Goal: Book appointment/travel/reservation

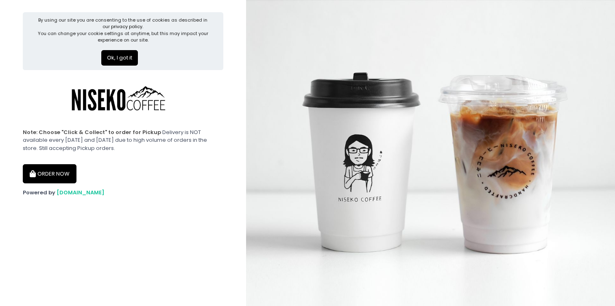
click at [123, 55] on button "Ok, I got it" at bounding box center [119, 57] width 37 height 15
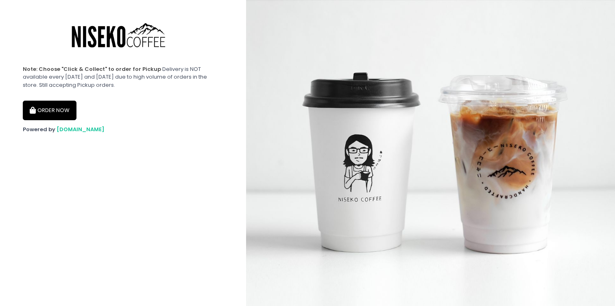
click at [55, 105] on button "ORDER NOW" at bounding box center [50, 111] width 54 height 20
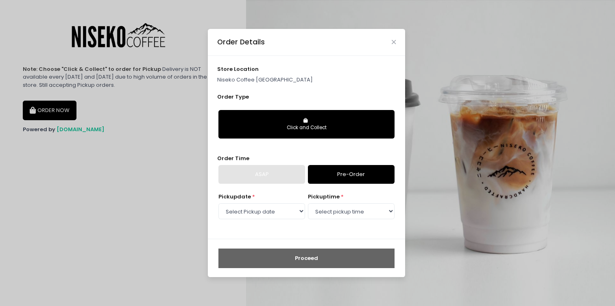
select select "[DATE]"
click at [296, 151] on div "store location Niseko Coffee [GEOGRAPHIC_DATA] Order Type Click and Collect Ord…" at bounding box center [306, 147] width 197 height 183
click at [335, 173] on link "Pre-Order" at bounding box center [351, 174] width 87 height 19
click at [347, 175] on link "Pre-Order" at bounding box center [351, 174] width 87 height 19
click at [265, 213] on select "Select Pickup date [DATE] [DATE] [DATE] [DATE] [DATE] [DATE] [DATE] [DATE] [DAT…" at bounding box center [262, 210] width 87 height 15
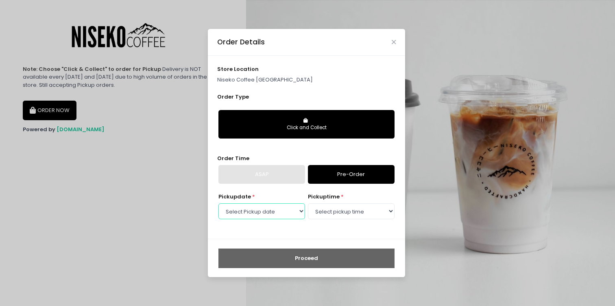
click at [219, 203] on select "Select Pickup date [DATE] [DATE] [DATE] [DATE] [DATE] [DATE] [DATE] [DATE] [DAT…" at bounding box center [262, 210] width 87 height 15
click at [342, 206] on select "Select pickup time 12:00 PM - 12:30 PM 12:30 PM - 01:00 PM 01:00 PM - 01:30 PM …" at bounding box center [351, 210] width 87 height 15
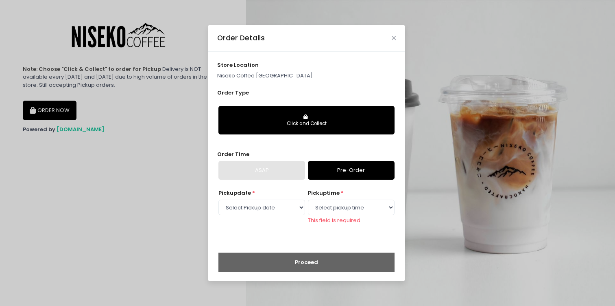
click at [279, 78] on p "Niseko Coffee [GEOGRAPHIC_DATA]" at bounding box center [306, 76] width 179 height 8
click at [342, 215] on div "pickup time * Select pickup time 12:00 PM - 12:30 PM 12:30 PM - 01:00 PM 01:00 …" at bounding box center [351, 206] width 87 height 35
click at [342, 204] on select "Select pickup time 12:00 PM - 12:30 PM 12:30 PM - 01:00 PM 01:00 PM - 01:30 PM …" at bounding box center [351, 206] width 87 height 15
click at [396, 33] on div "Order Details" at bounding box center [306, 38] width 197 height 27
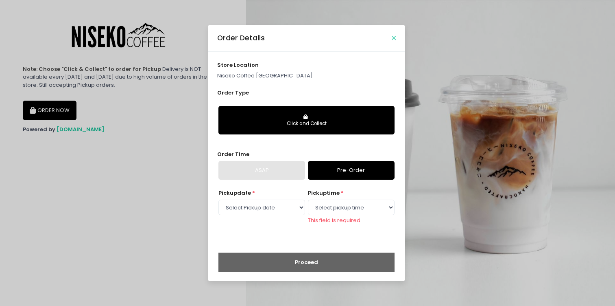
click at [395, 37] on icon "Close" at bounding box center [394, 38] width 4 height 6
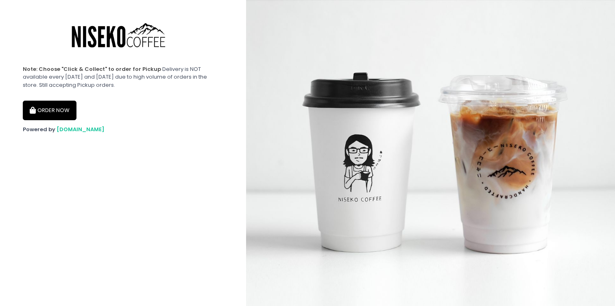
click at [62, 109] on button "ORDER NOW" at bounding box center [50, 111] width 54 height 20
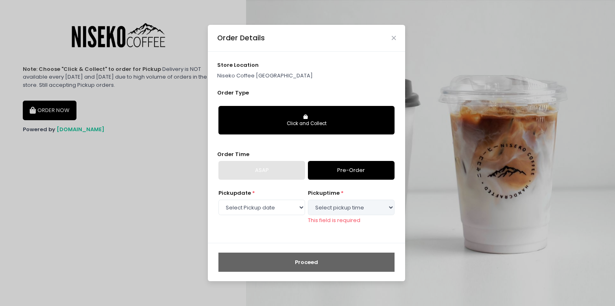
select select "[DATE]"
click at [256, 110] on button "Click and Collect" at bounding box center [307, 120] width 176 height 28
click at [332, 208] on select "Select pickup time 12:00 PM - 12:30 PM 12:30 PM - 01:00 PM 01:00 PM - 01:30 PM …" at bounding box center [351, 206] width 87 height 15
click at [398, 37] on div "Order Details" at bounding box center [306, 38] width 197 height 27
click at [395, 37] on icon "Close" at bounding box center [394, 38] width 4 height 6
